Goal: Entertainment & Leisure: Consume media (video, audio)

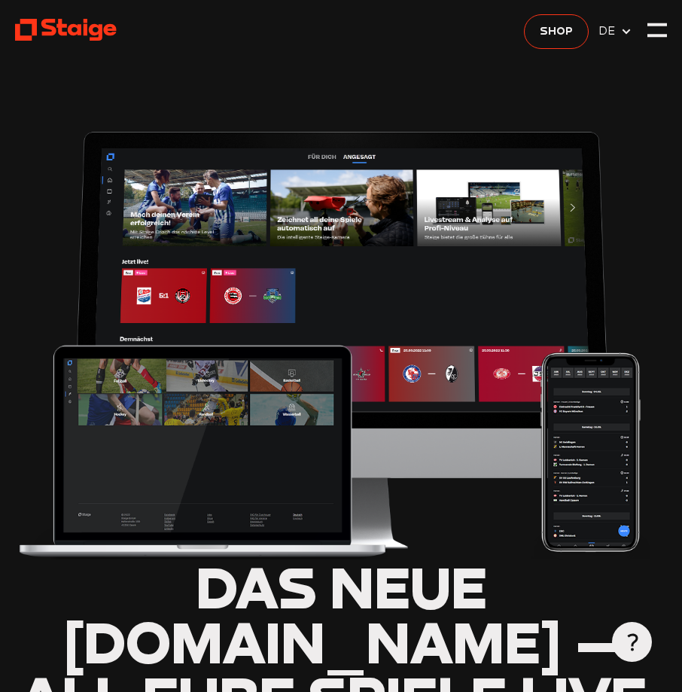
type input "0.8"
click at [649, 20] on div at bounding box center [657, 30] width 20 height 20
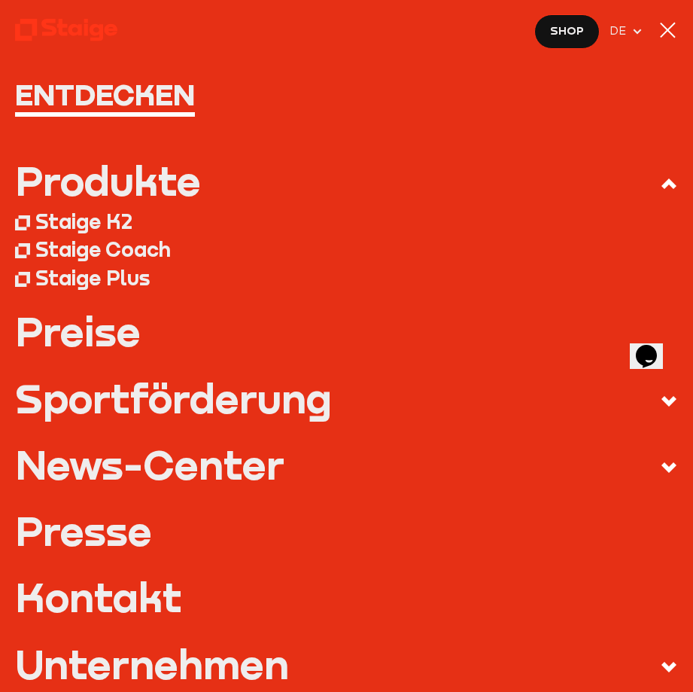
click at [669, 35] on div at bounding box center [668, 30] width 20 height 20
